Goal: Check status: Check status

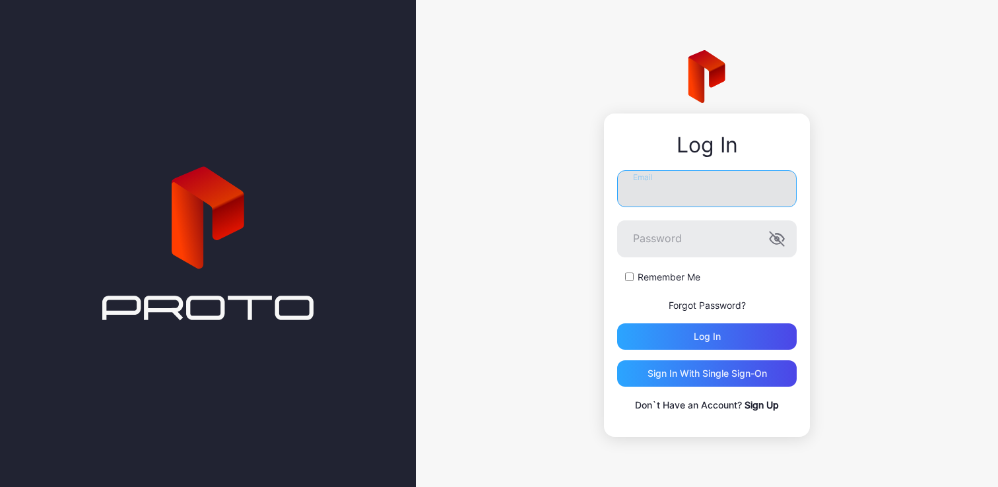
click at [678, 193] on input "Email" at bounding box center [706, 188] width 179 height 37
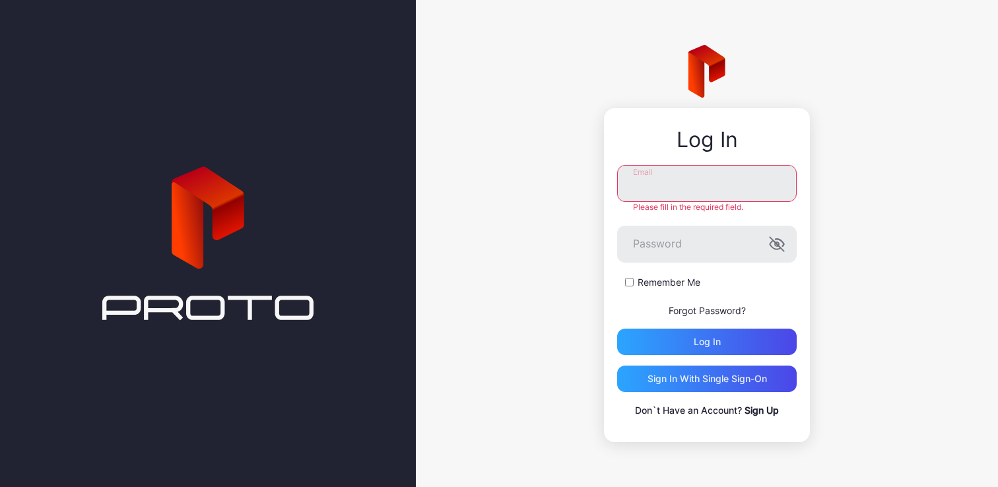
type input "**********"
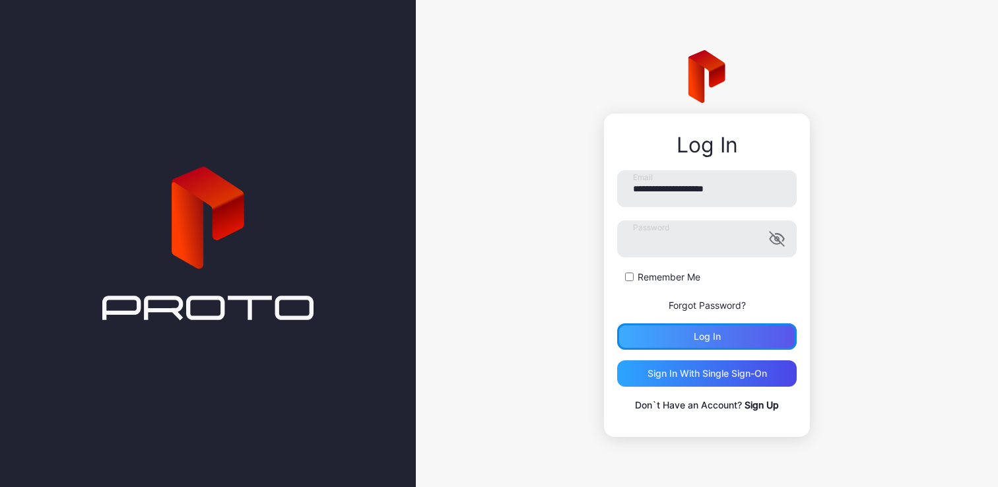
click at [717, 344] on div "Log in" at bounding box center [706, 336] width 179 height 26
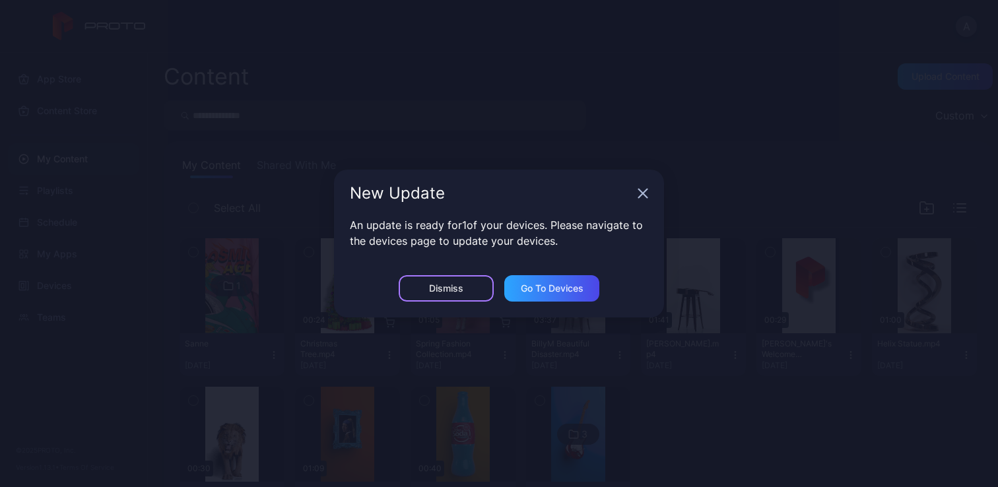
click at [465, 291] on div "Dismiss" at bounding box center [446, 288] width 95 height 26
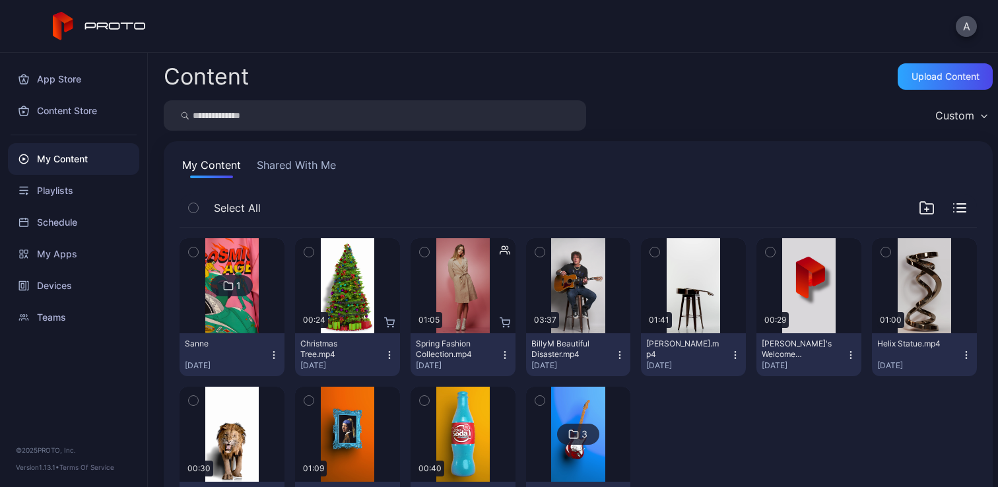
scroll to position [75, 0]
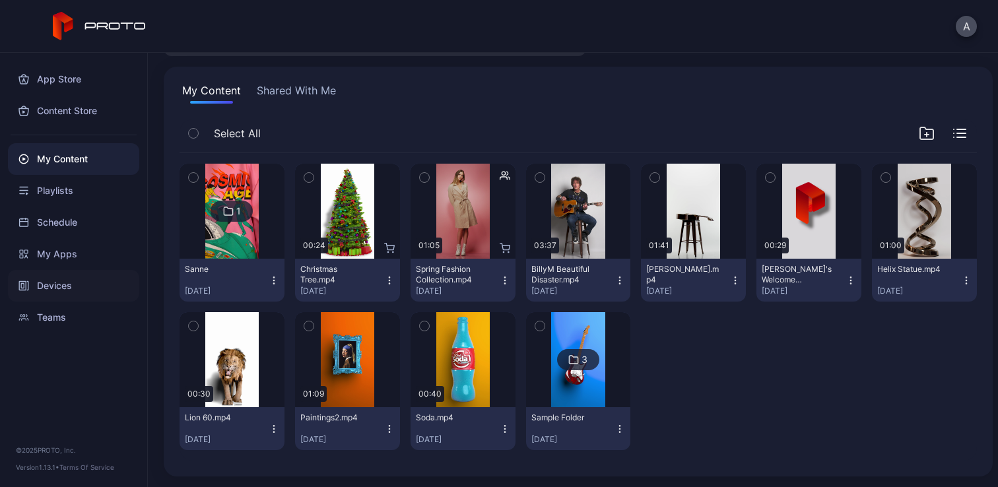
click at [63, 278] on div "Devices" at bounding box center [73, 286] width 131 height 32
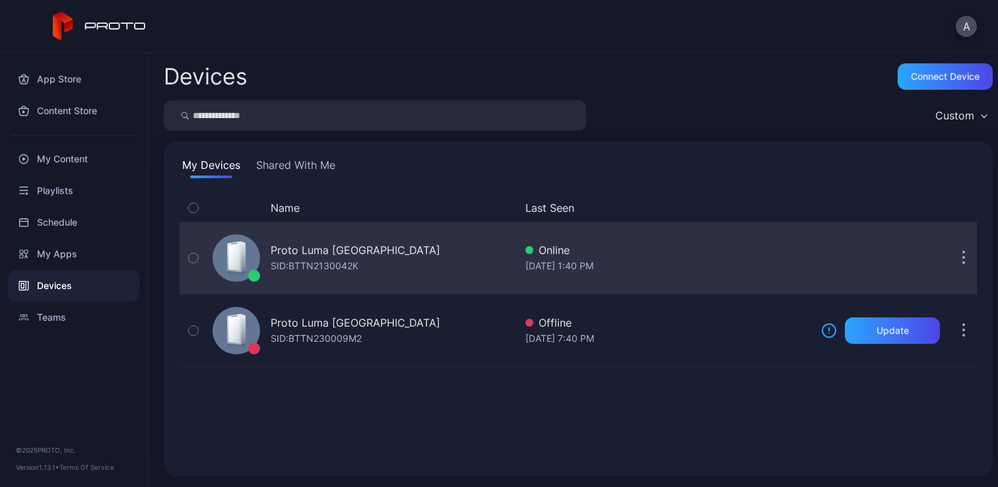
click at [655, 252] on div "Online" at bounding box center [667, 250] width 285 height 16
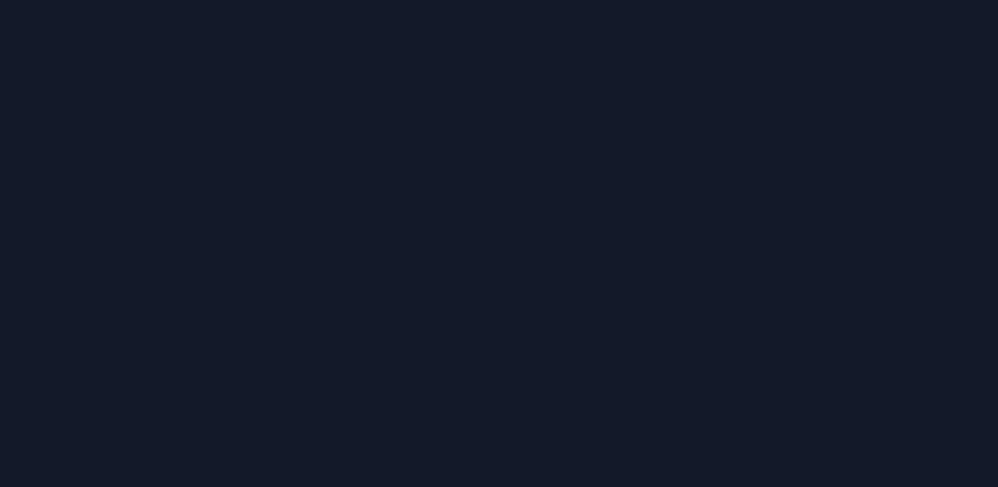
click at [655, 252] on div at bounding box center [499, 243] width 998 height 487
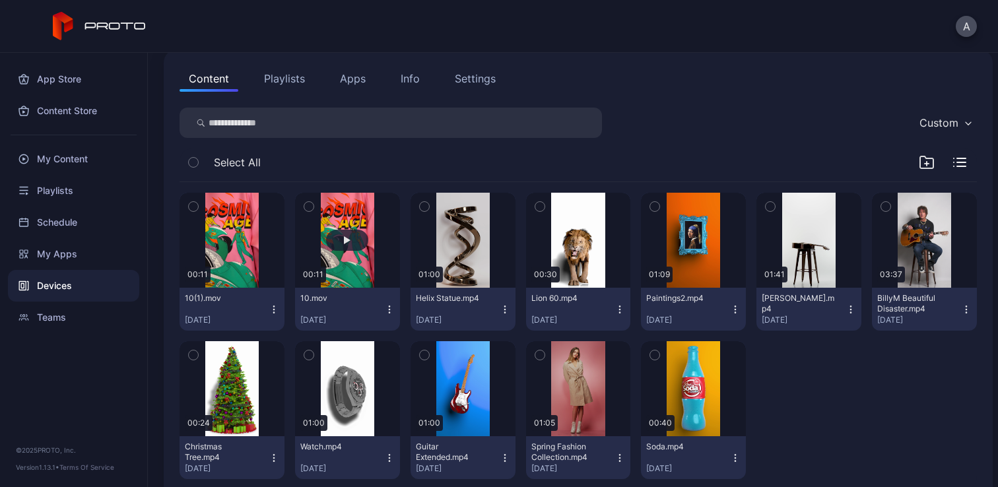
scroll to position [167, 0]
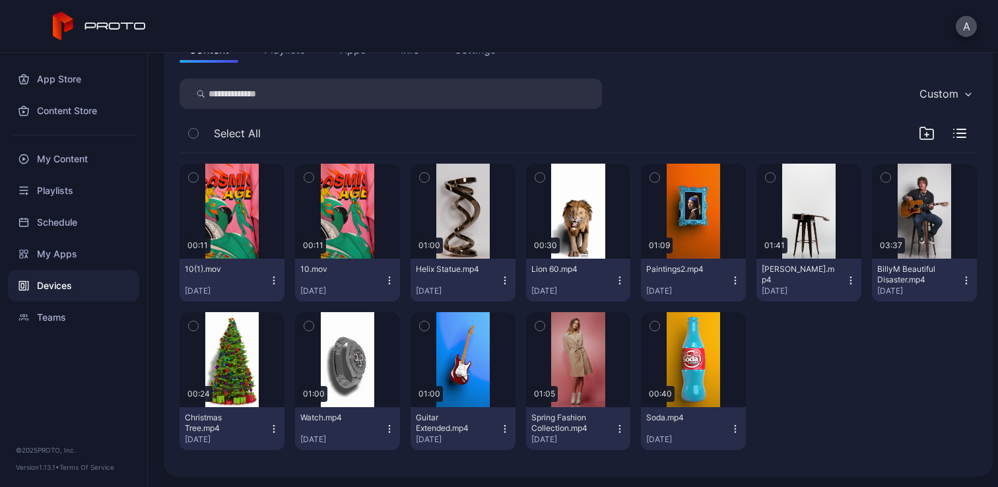
click at [614, 426] on icon "button" at bounding box center [619, 429] width 11 height 11
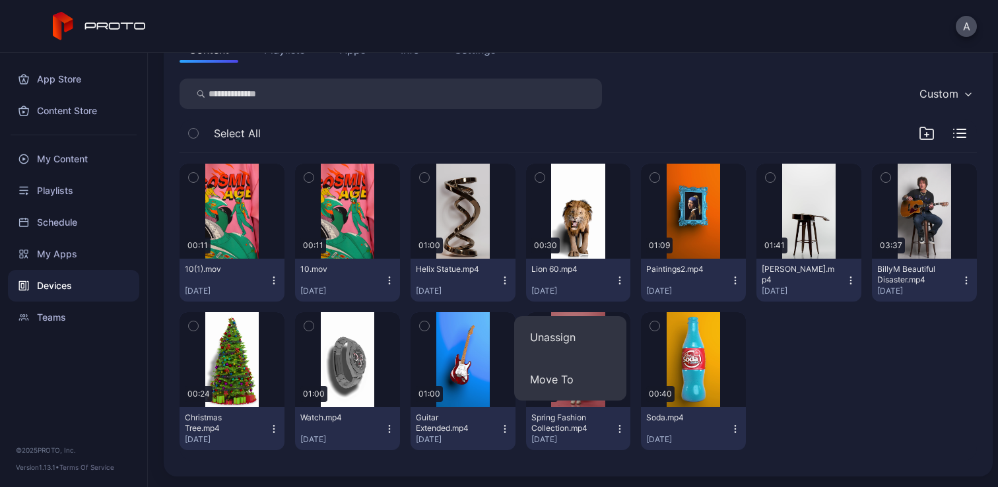
click at [564, 422] on div "Spring Fashion Collection.mp4" at bounding box center [567, 422] width 73 height 21
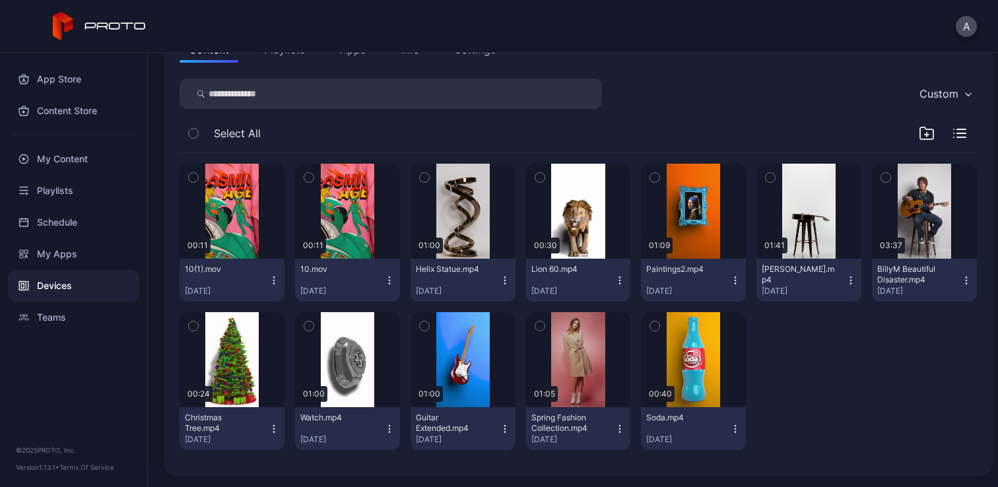
click at [564, 422] on div "Spring Fashion Collection.mp4" at bounding box center [567, 422] width 73 height 21
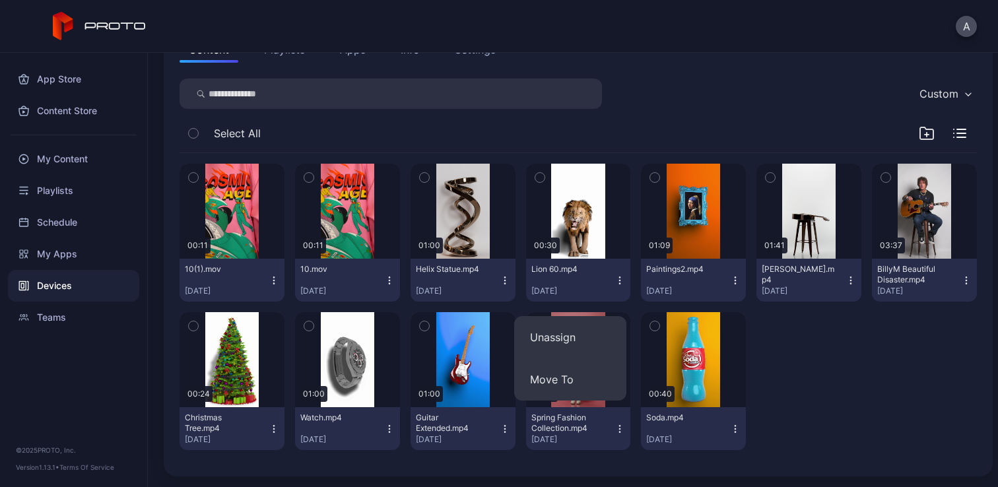
click at [564, 422] on div "Spring Fashion Collection.mp4" at bounding box center [567, 422] width 73 height 21
